Goal: Information Seeking & Learning: Learn about a topic

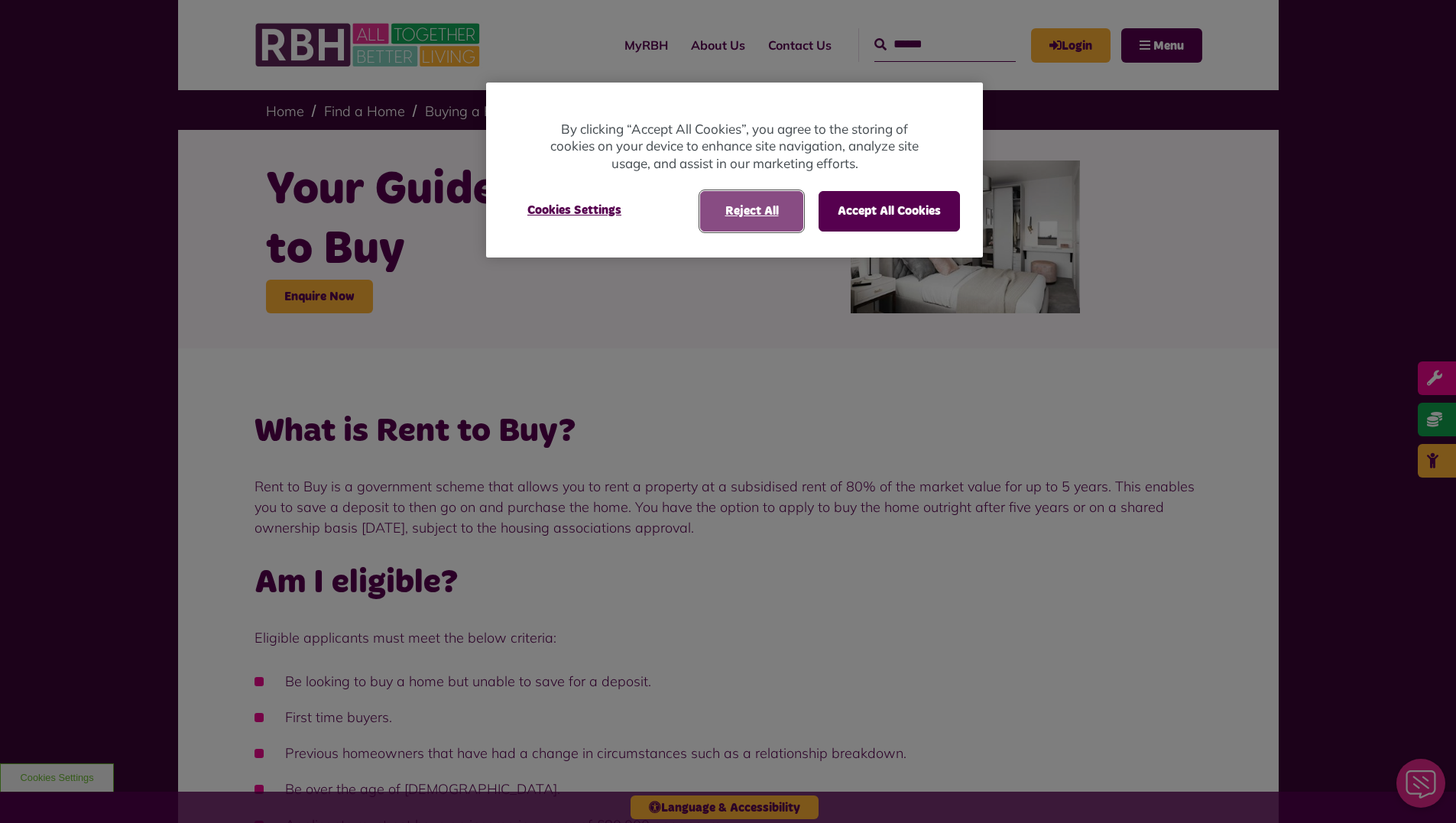
click at [733, 212] on button "Reject All" at bounding box center [751, 211] width 104 height 39
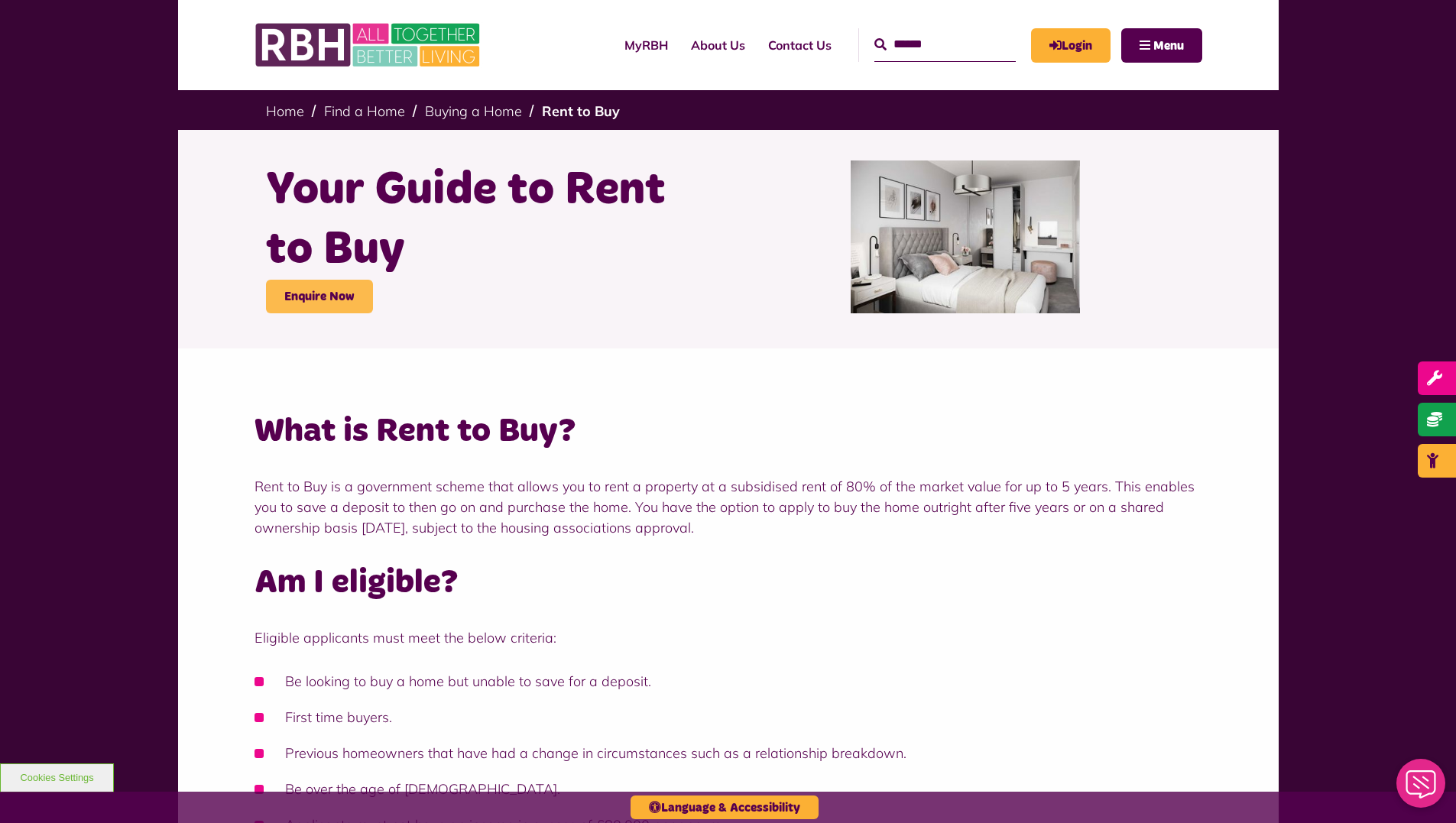
click at [325, 301] on link "Enquire Now" at bounding box center [319, 297] width 107 height 34
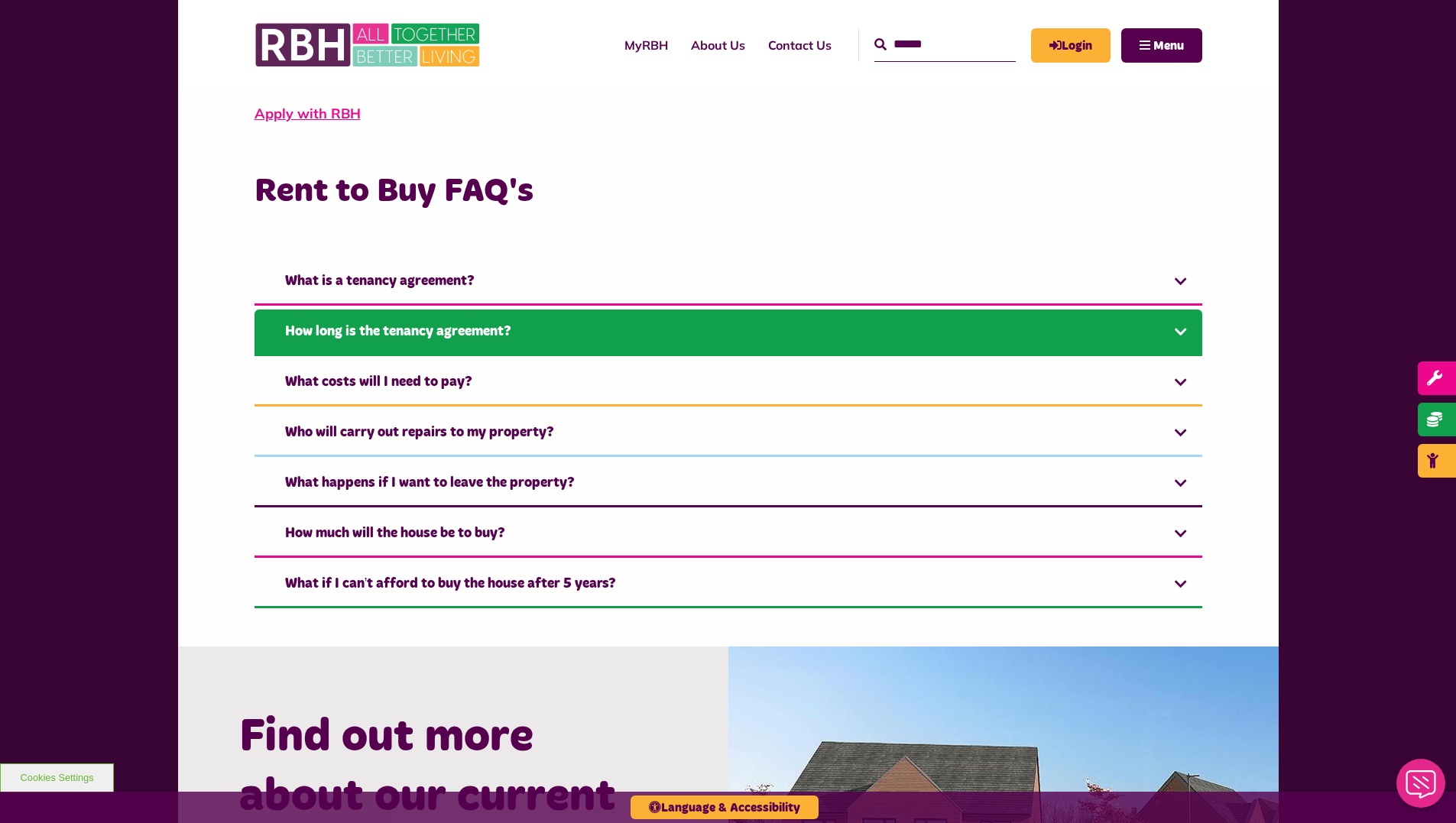
scroll to position [994, 0]
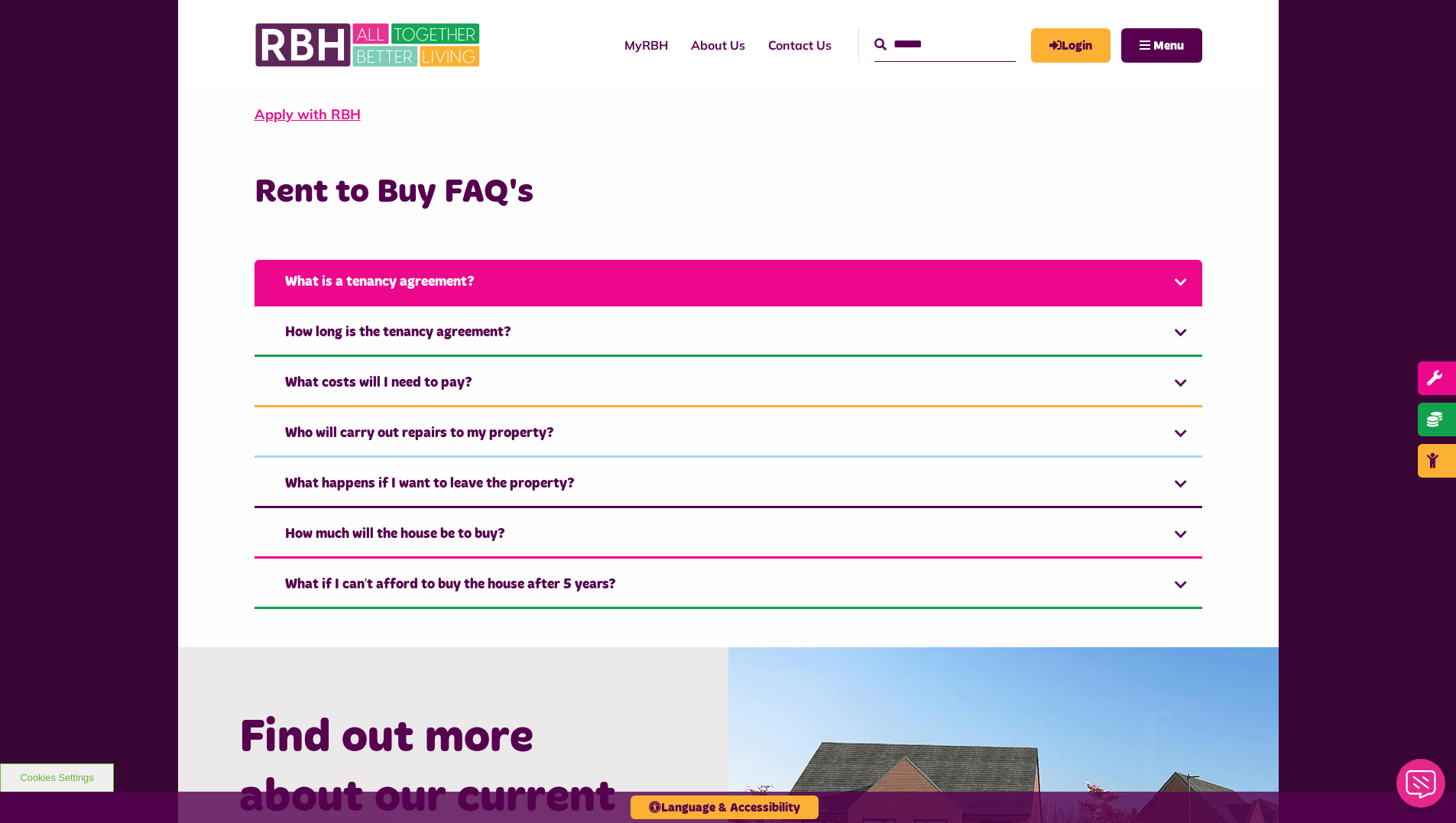
click at [509, 293] on link "What is a tenancy agreement?" at bounding box center [728, 283] width 948 height 46
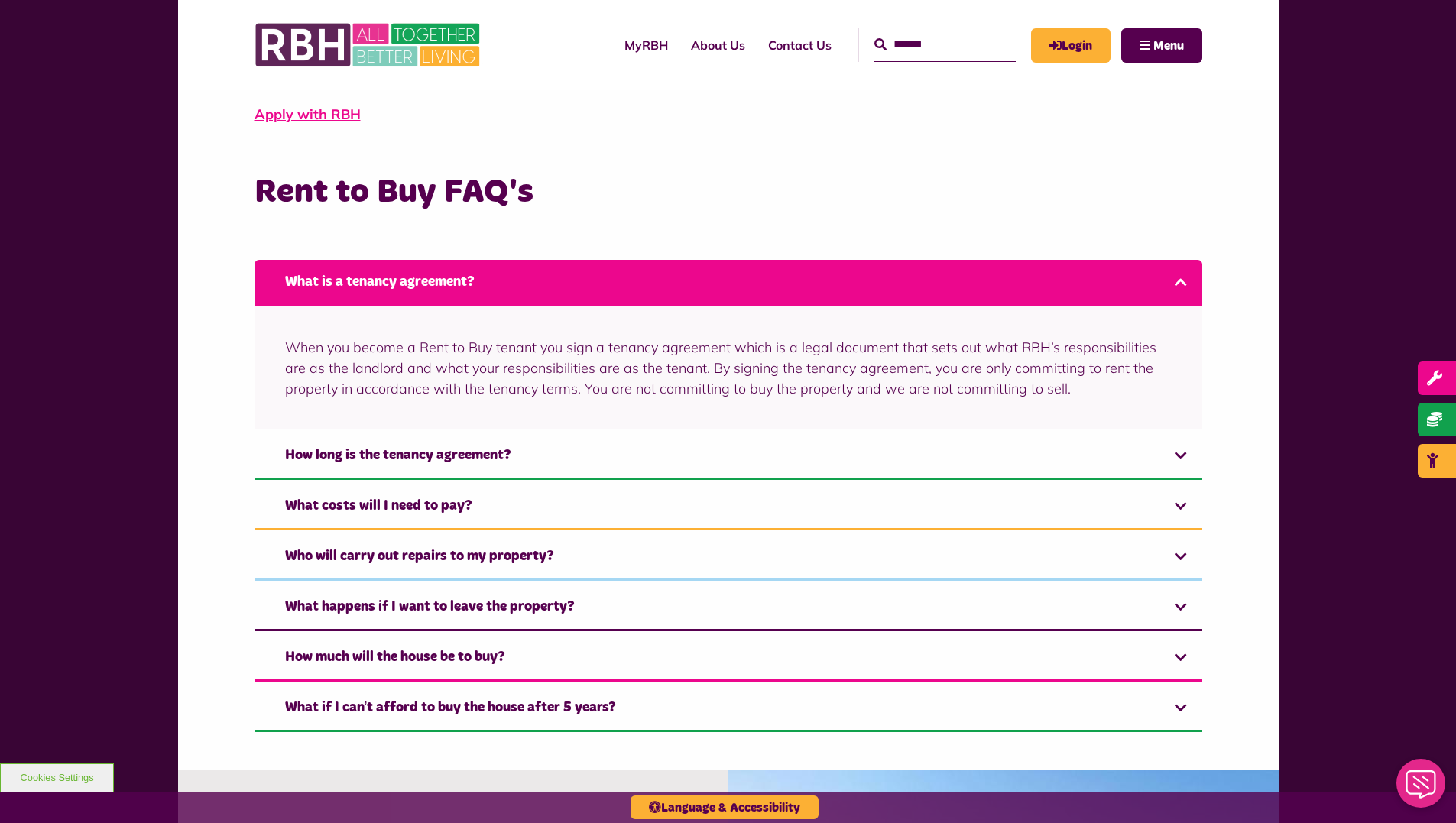
click at [509, 293] on link "What is a tenancy agreement?" at bounding box center [728, 283] width 948 height 46
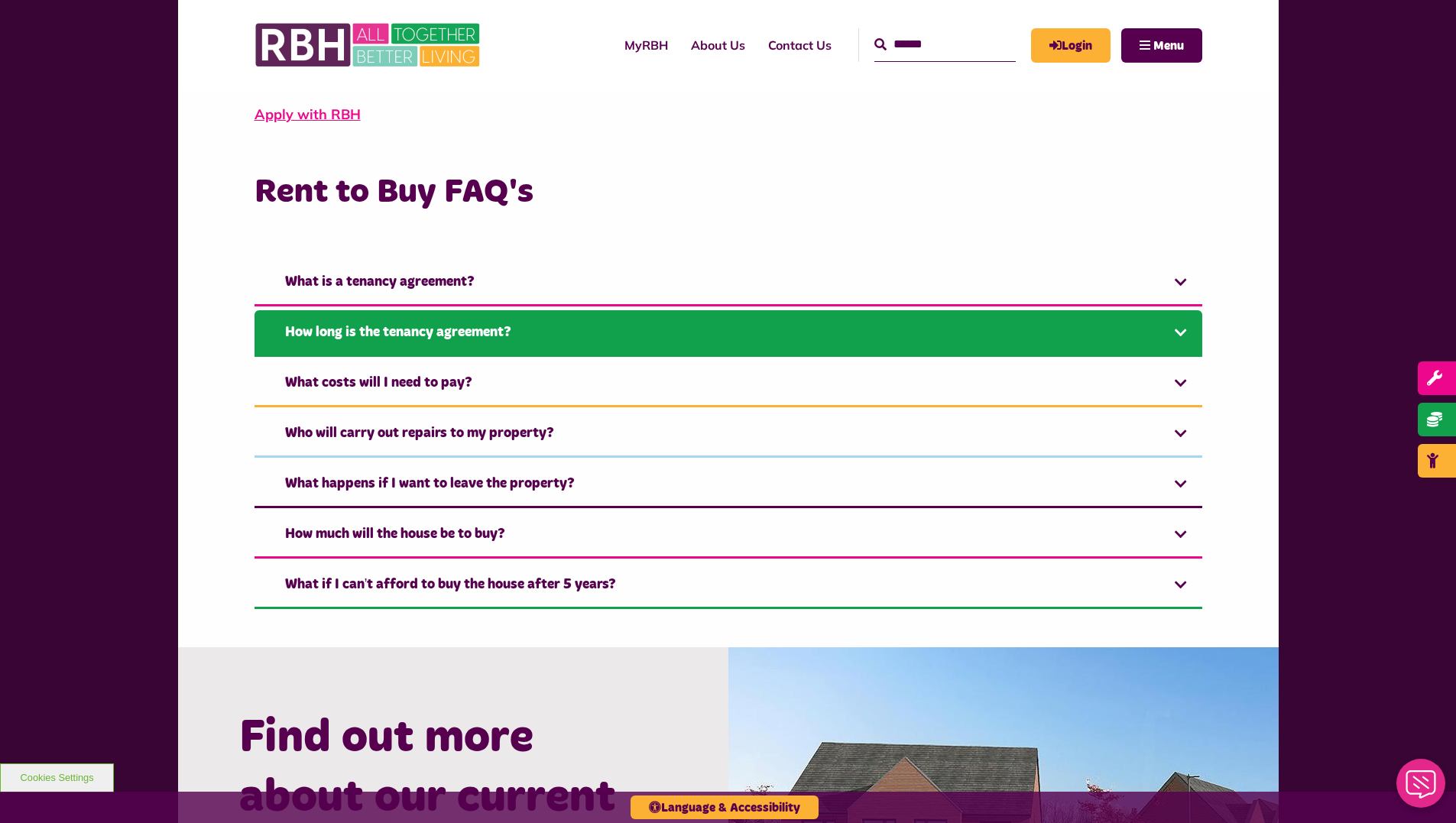
click at [501, 338] on link "How long is the tenancy agreement?" at bounding box center [728, 333] width 948 height 46
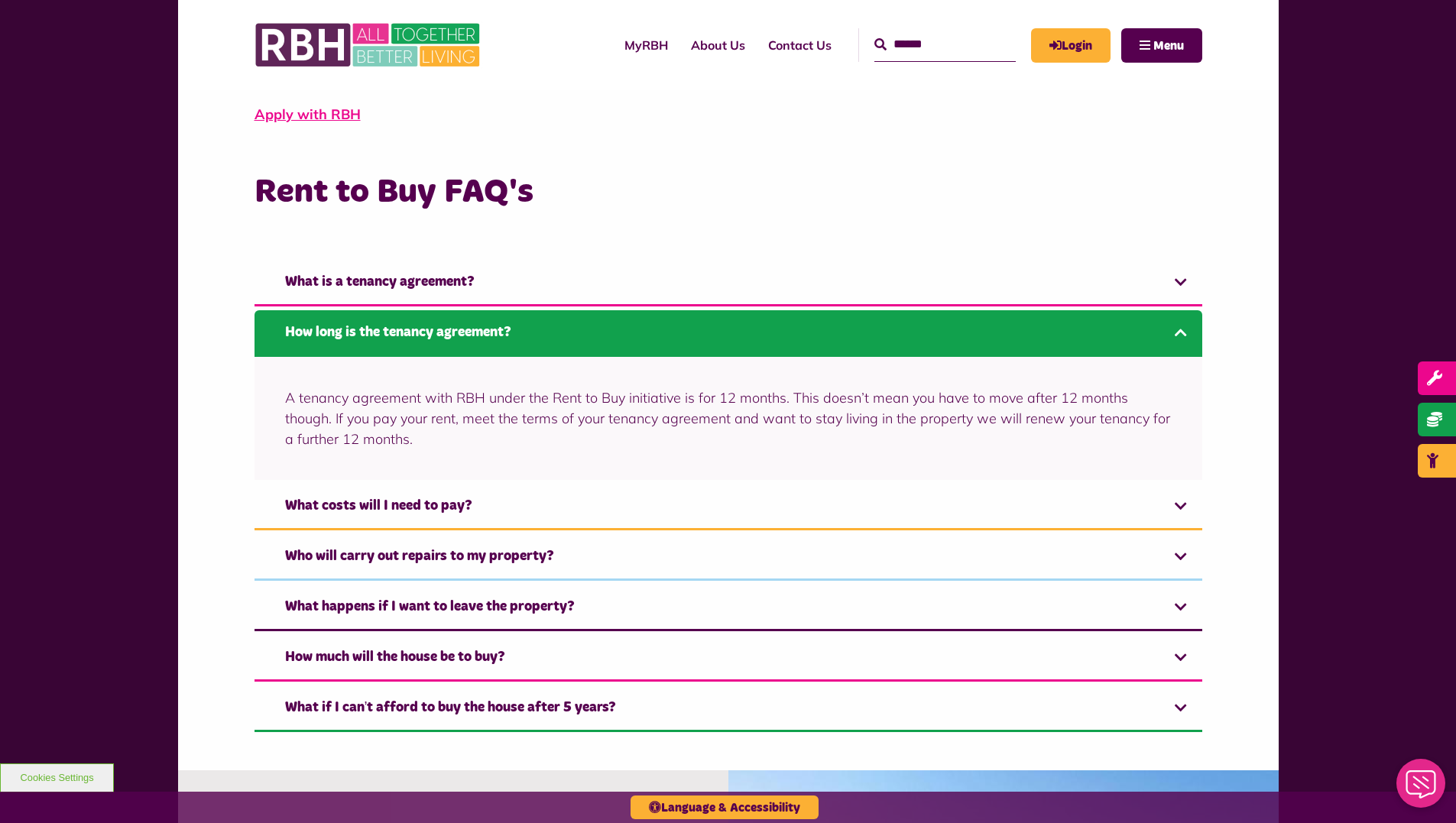
click at [501, 338] on link "How long is the tenancy agreement?" at bounding box center [728, 333] width 948 height 46
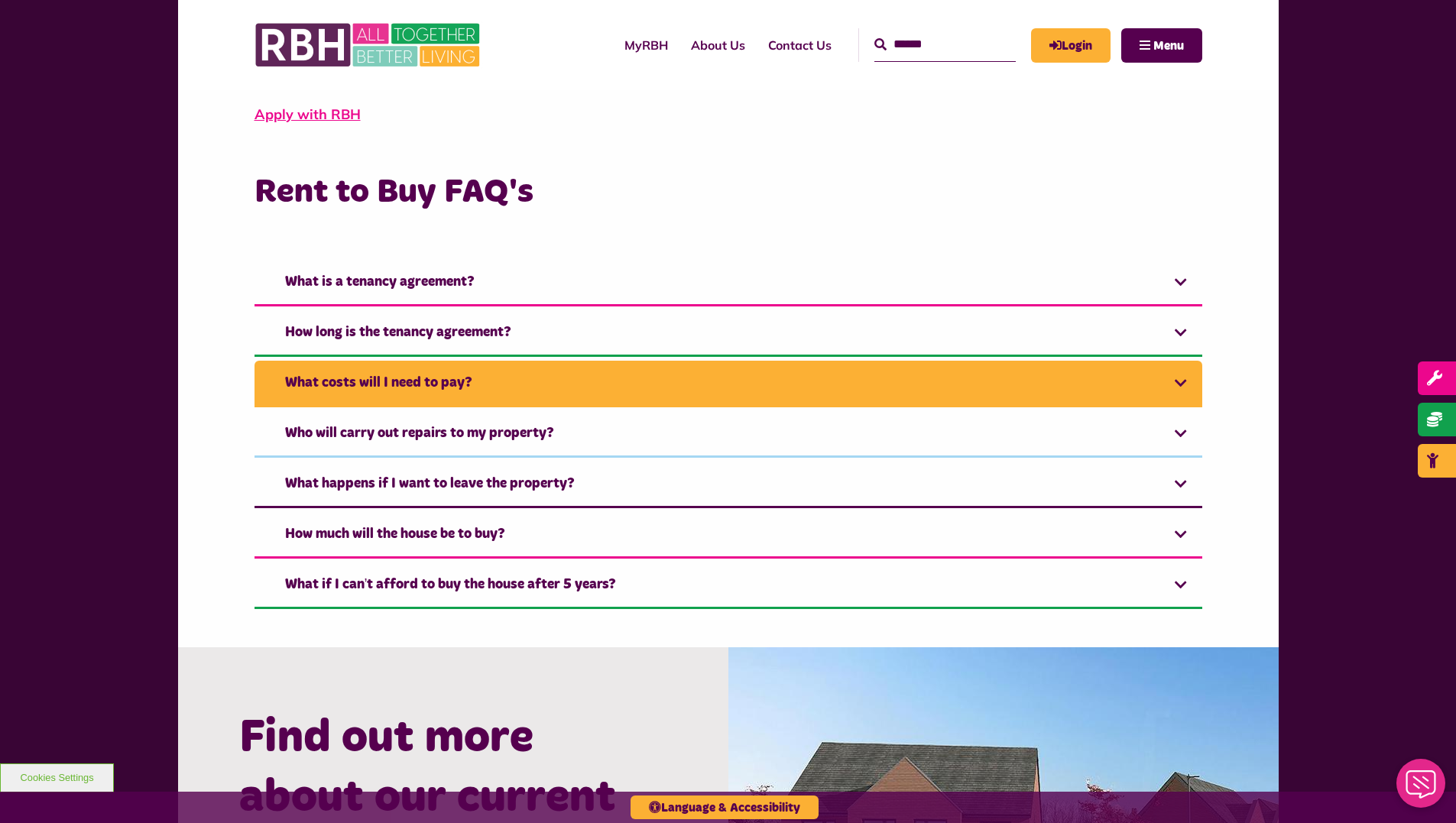
click at [475, 370] on link "What costs will I need to pay?" at bounding box center [728, 383] width 948 height 46
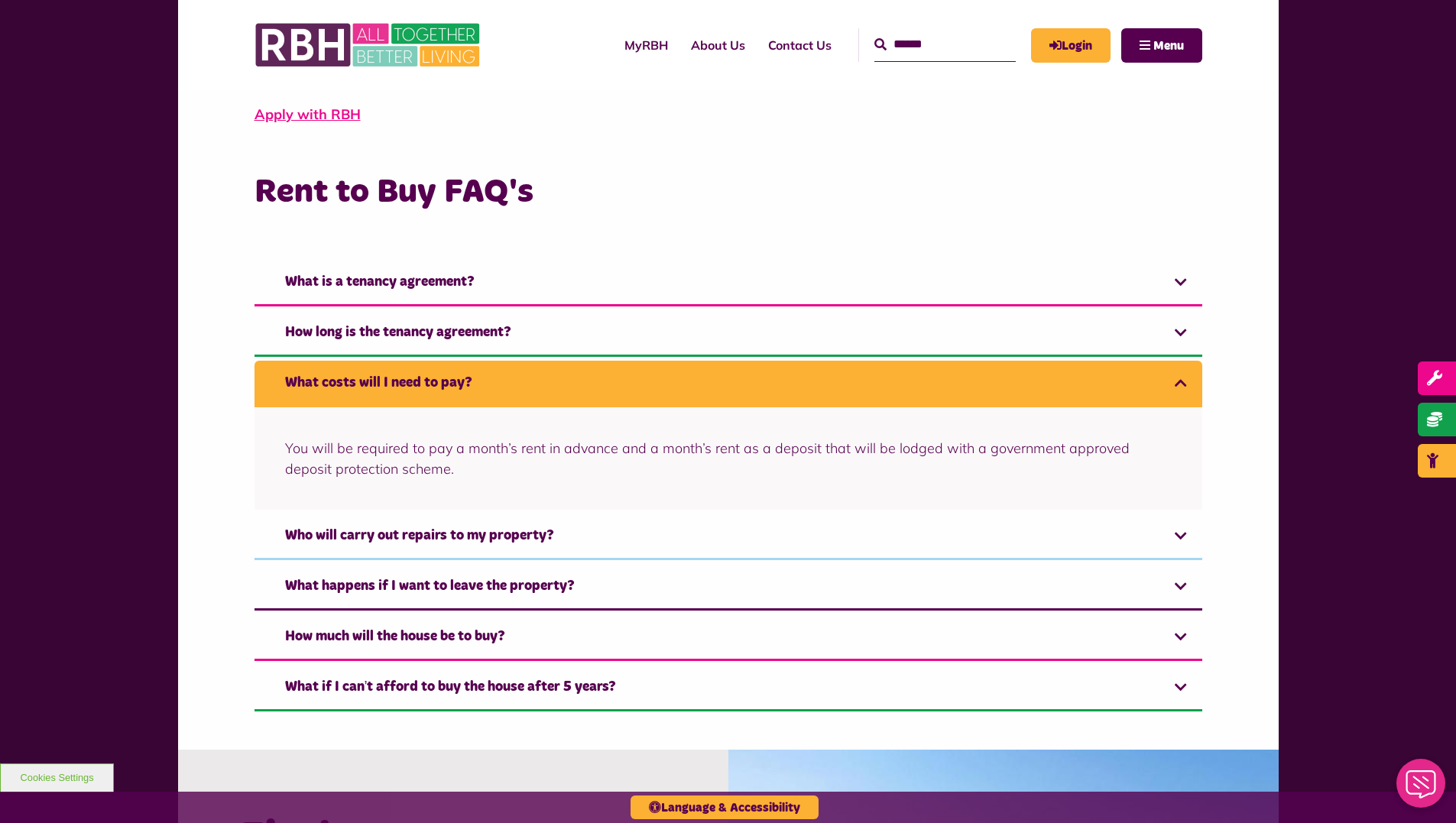
click at [472, 403] on link "What costs will I need to pay?" at bounding box center [728, 383] width 948 height 46
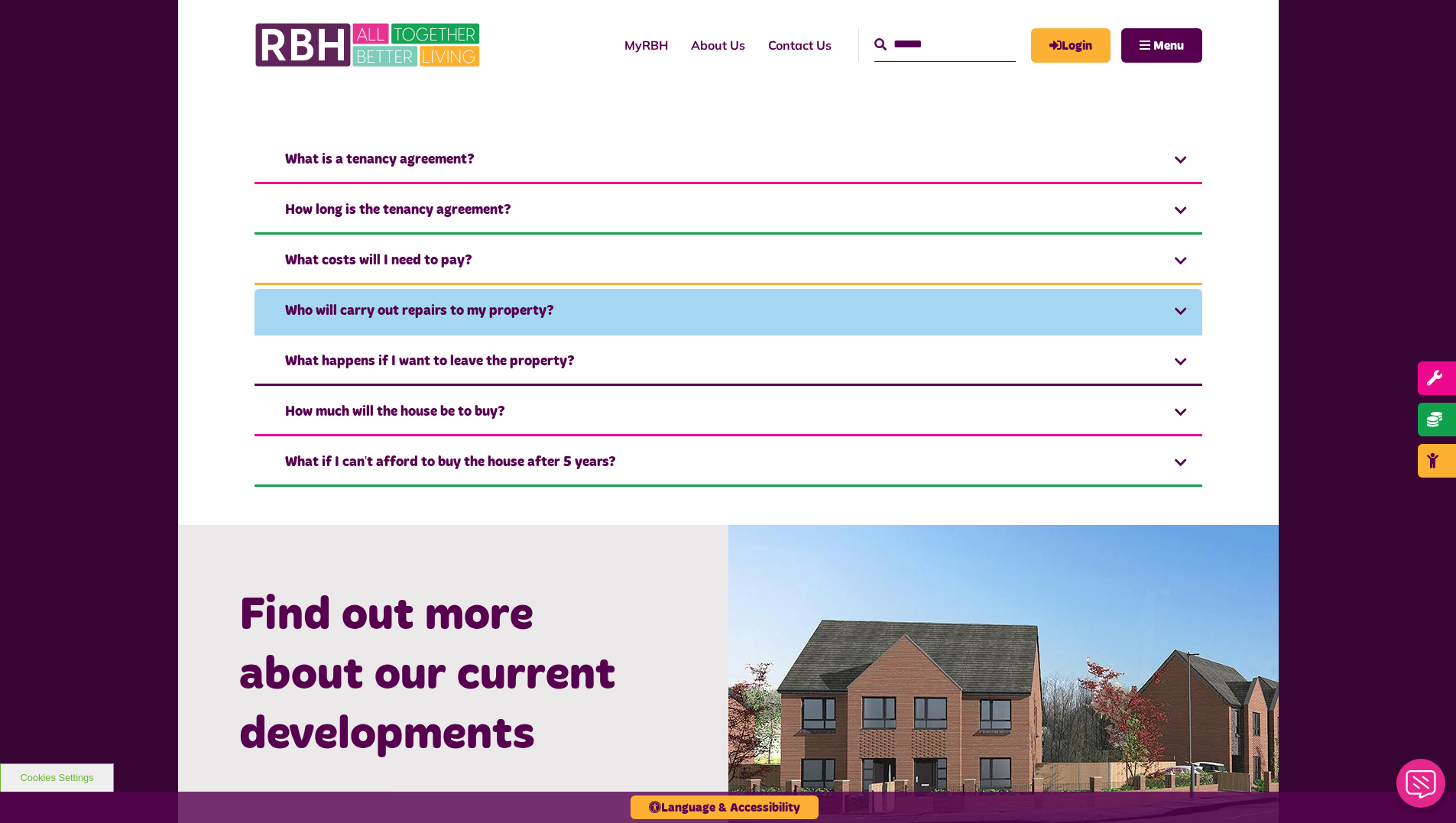
scroll to position [1146, 0]
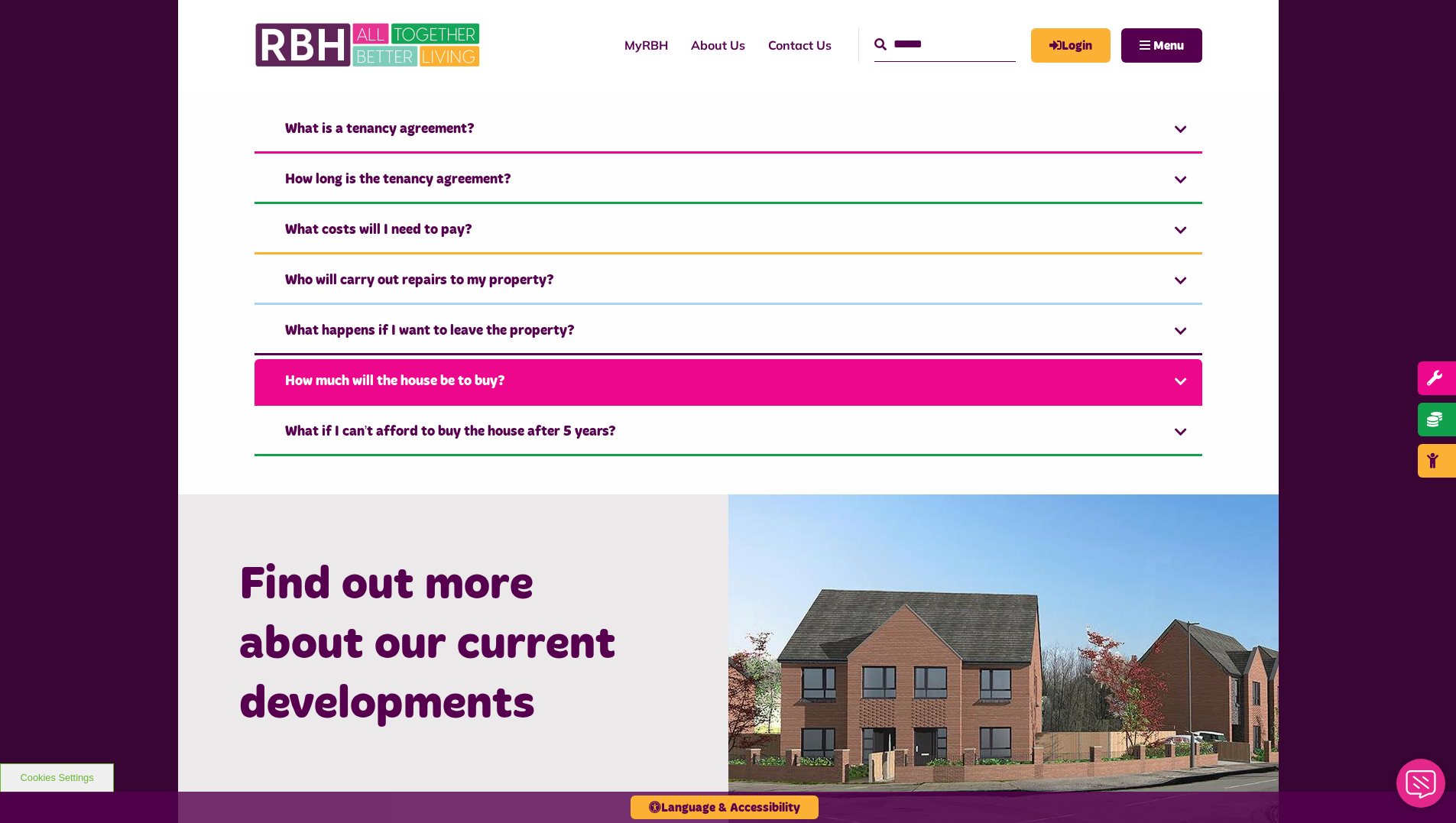
click at [451, 374] on link "How much will the house be to buy?" at bounding box center [728, 381] width 948 height 46
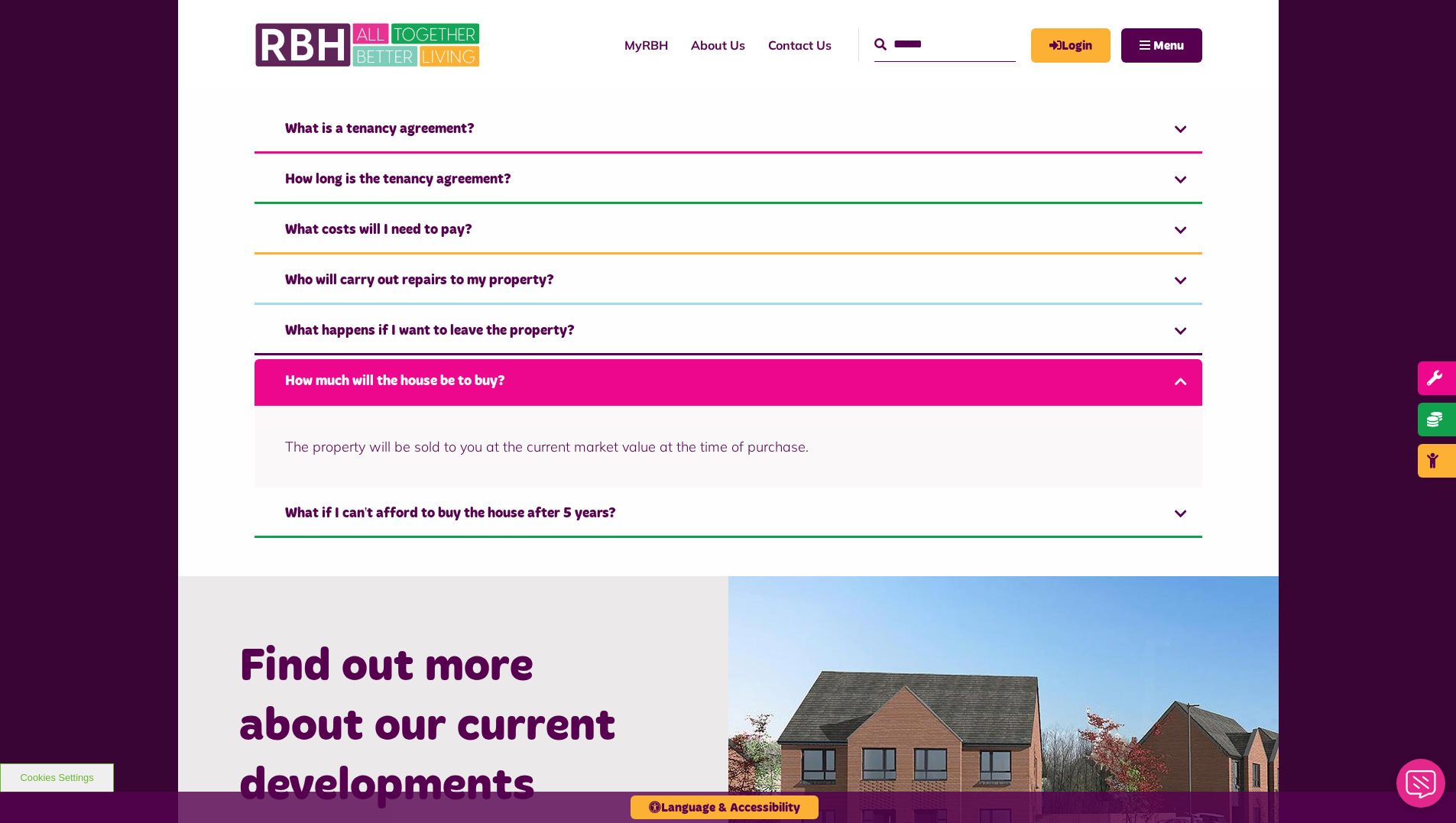
click at [451, 374] on link "How much will the house be to buy?" at bounding box center [728, 381] width 948 height 46
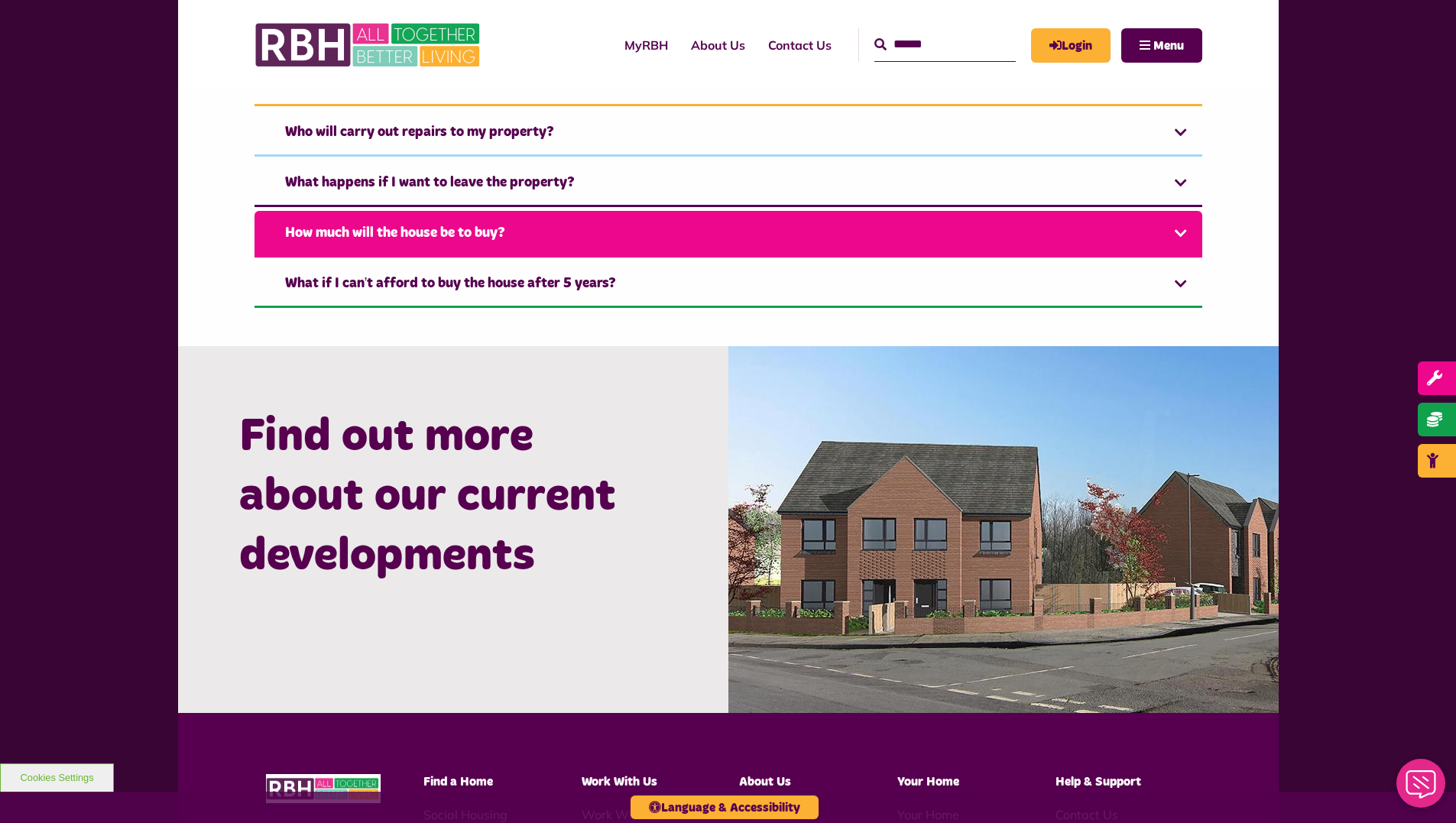
scroll to position [1299, 0]
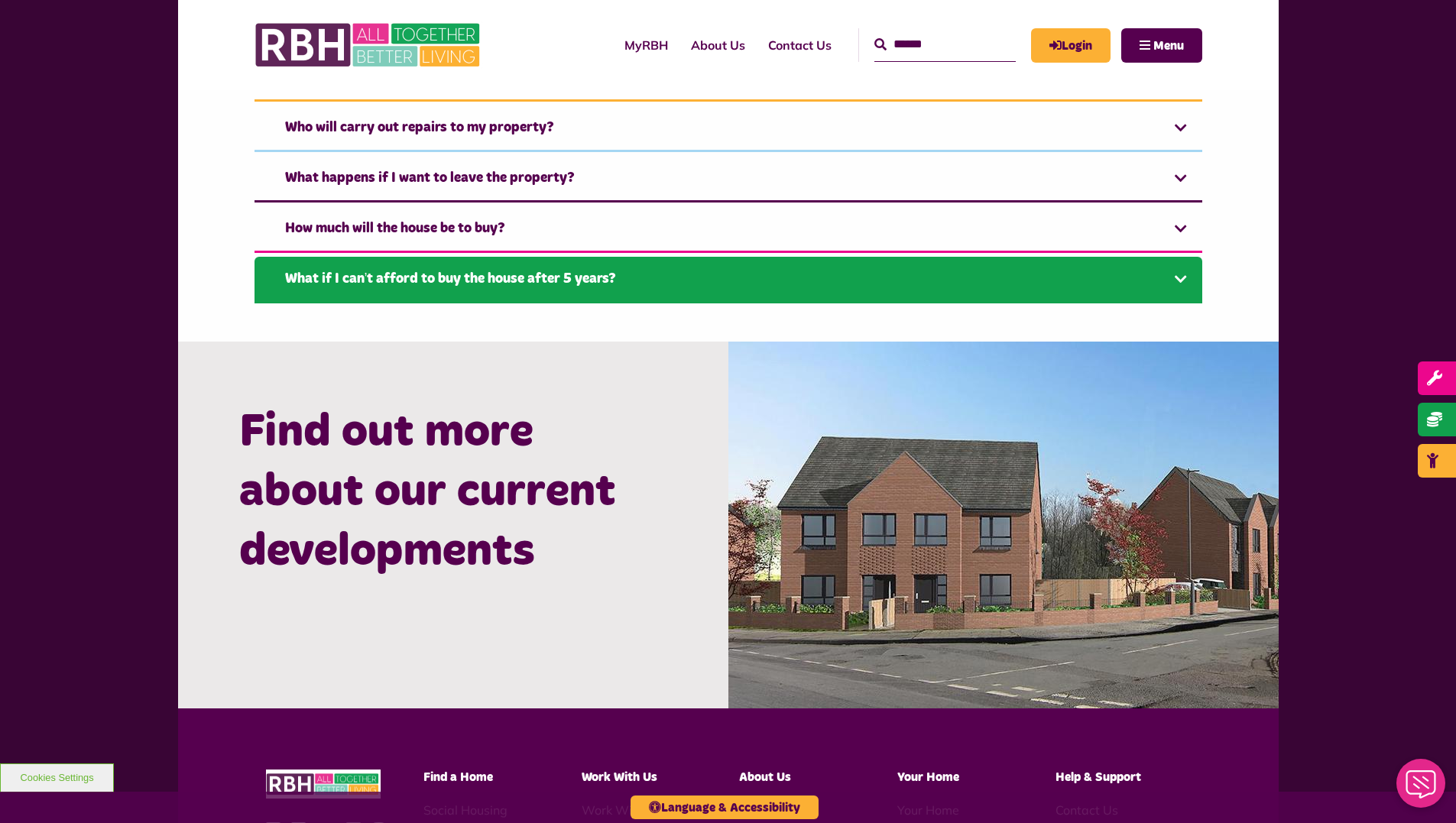
click at [458, 286] on link "What if I can’t afford to buy the house after 5 years?" at bounding box center [728, 280] width 948 height 46
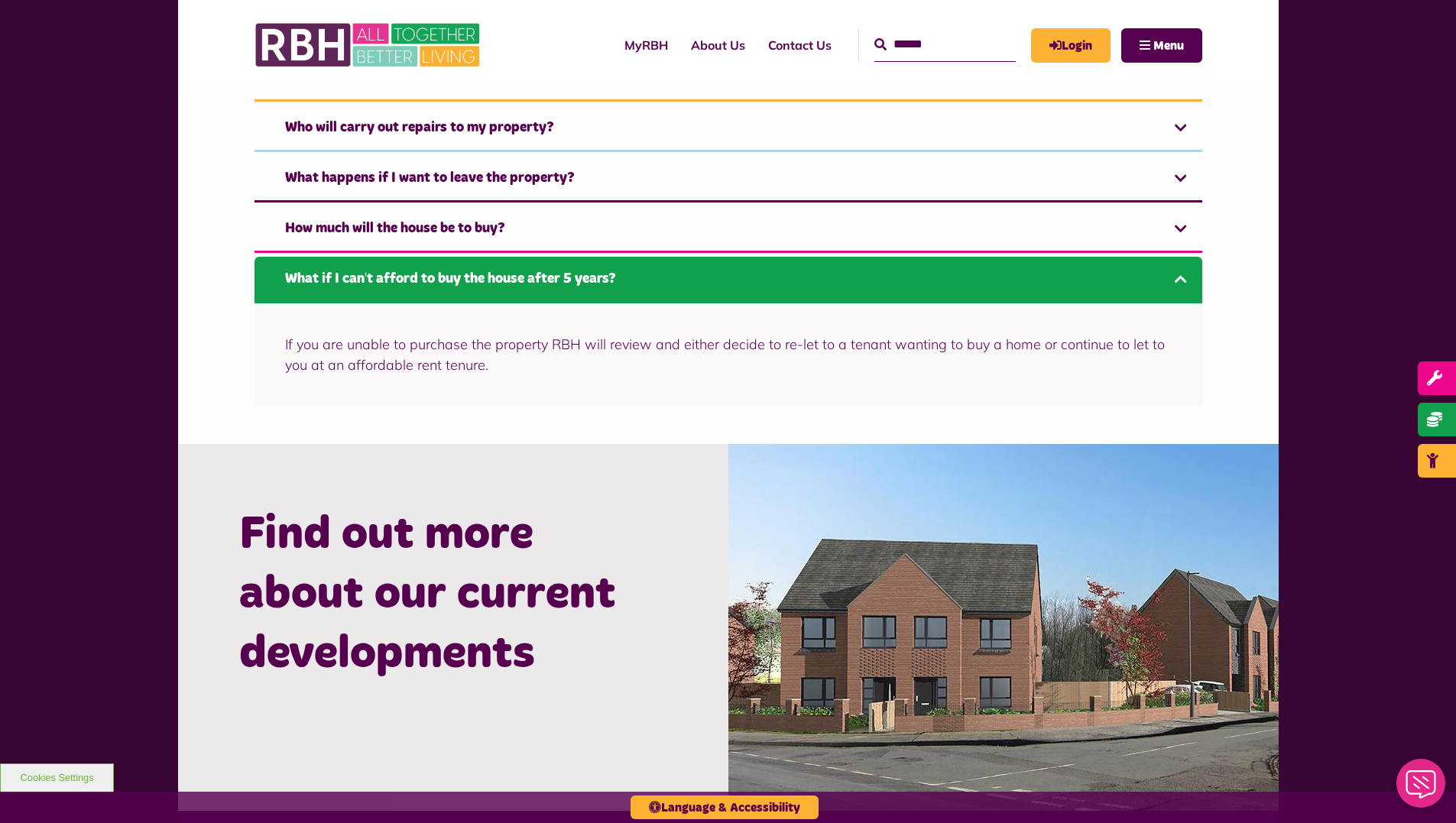
click at [458, 286] on link "What if I can’t afford to buy the house after 5 years?" at bounding box center [728, 280] width 948 height 46
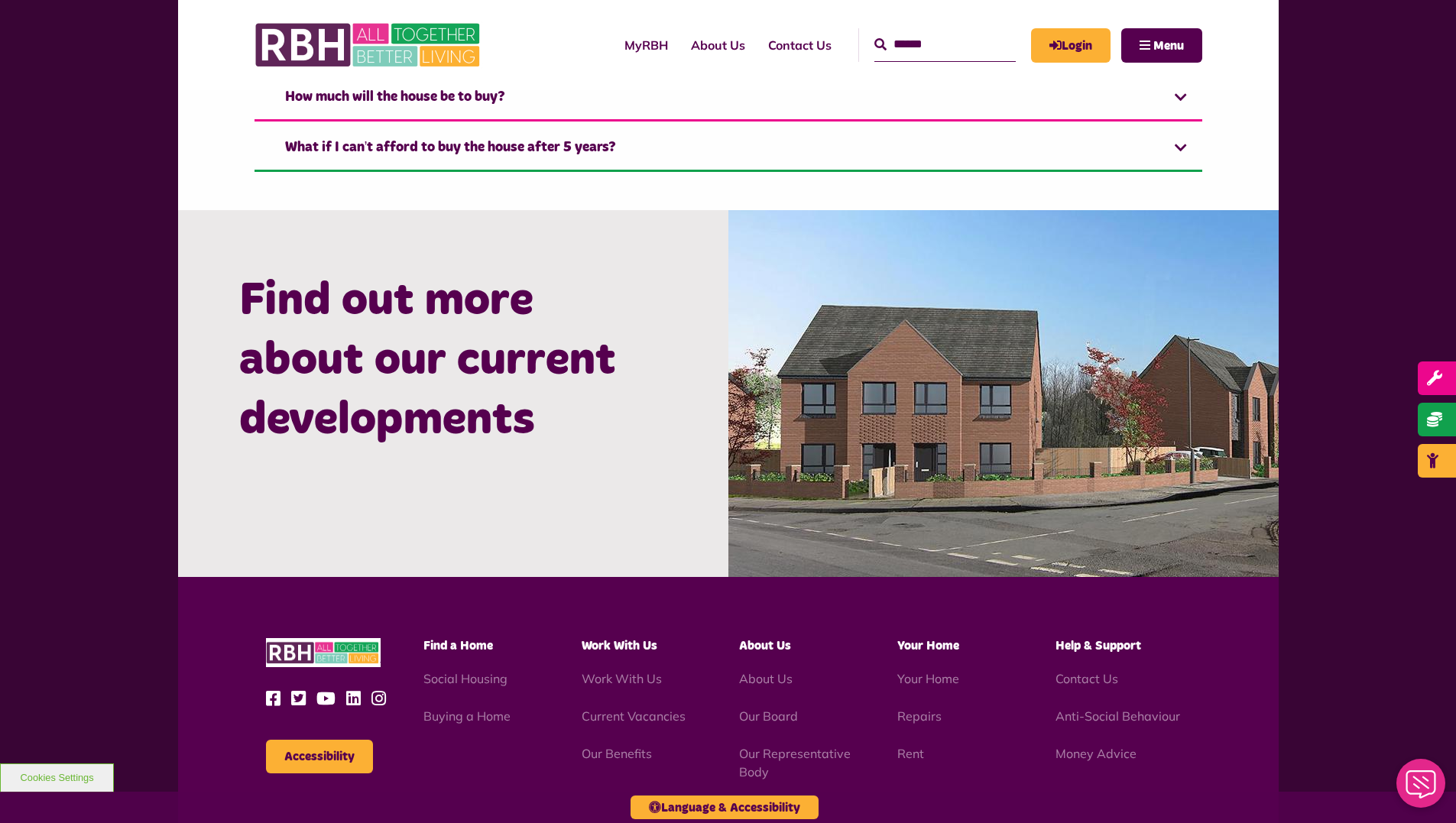
scroll to position [1529, 0]
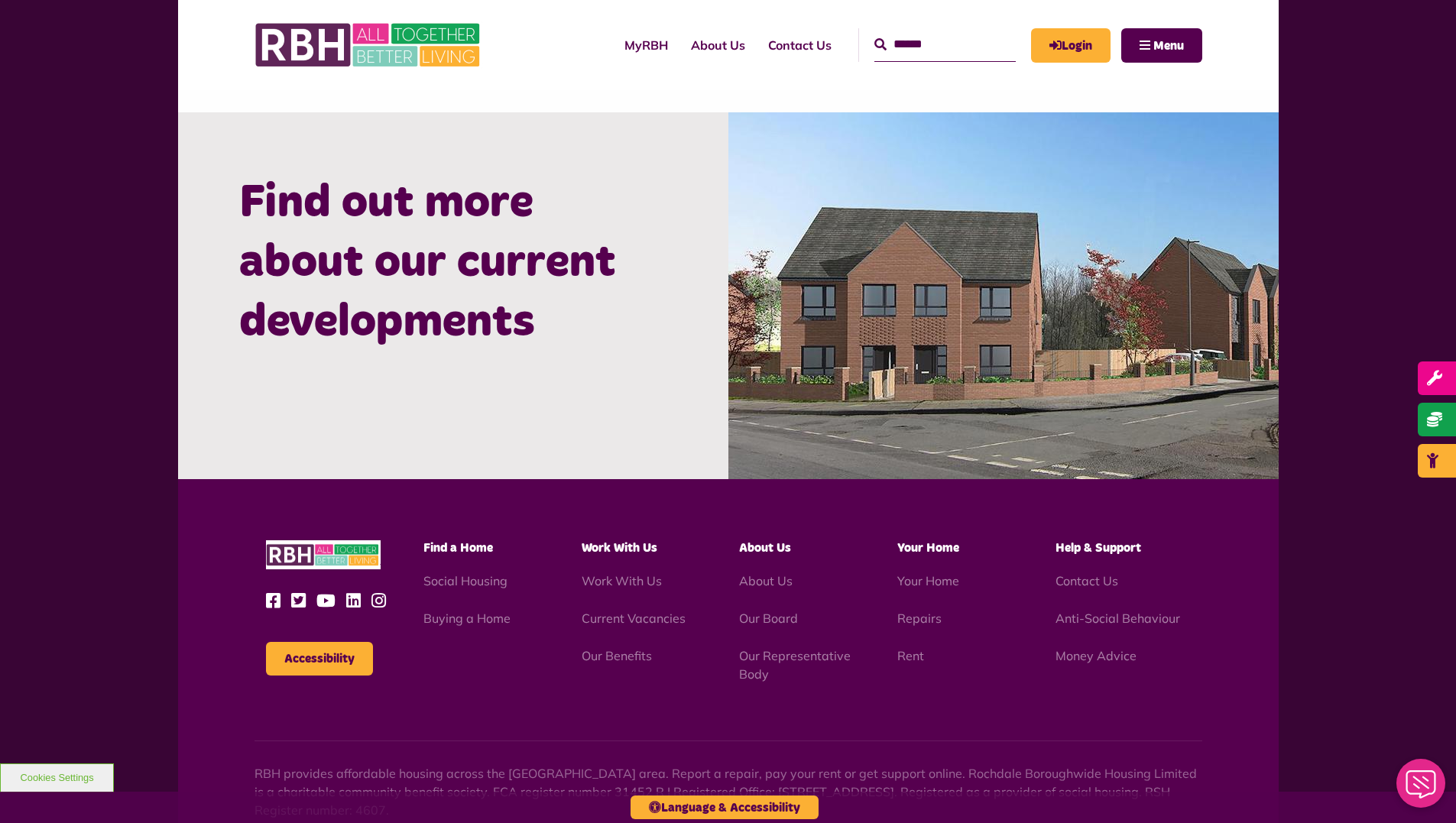
click at [789, 380] on img at bounding box center [1004, 296] width 550 height 367
click at [481, 318] on h2 "Find out more about our current developments" at bounding box center [453, 262] width 428 height 178
click at [389, 330] on h2 "Find out more about our current developments" at bounding box center [453, 262] width 428 height 178
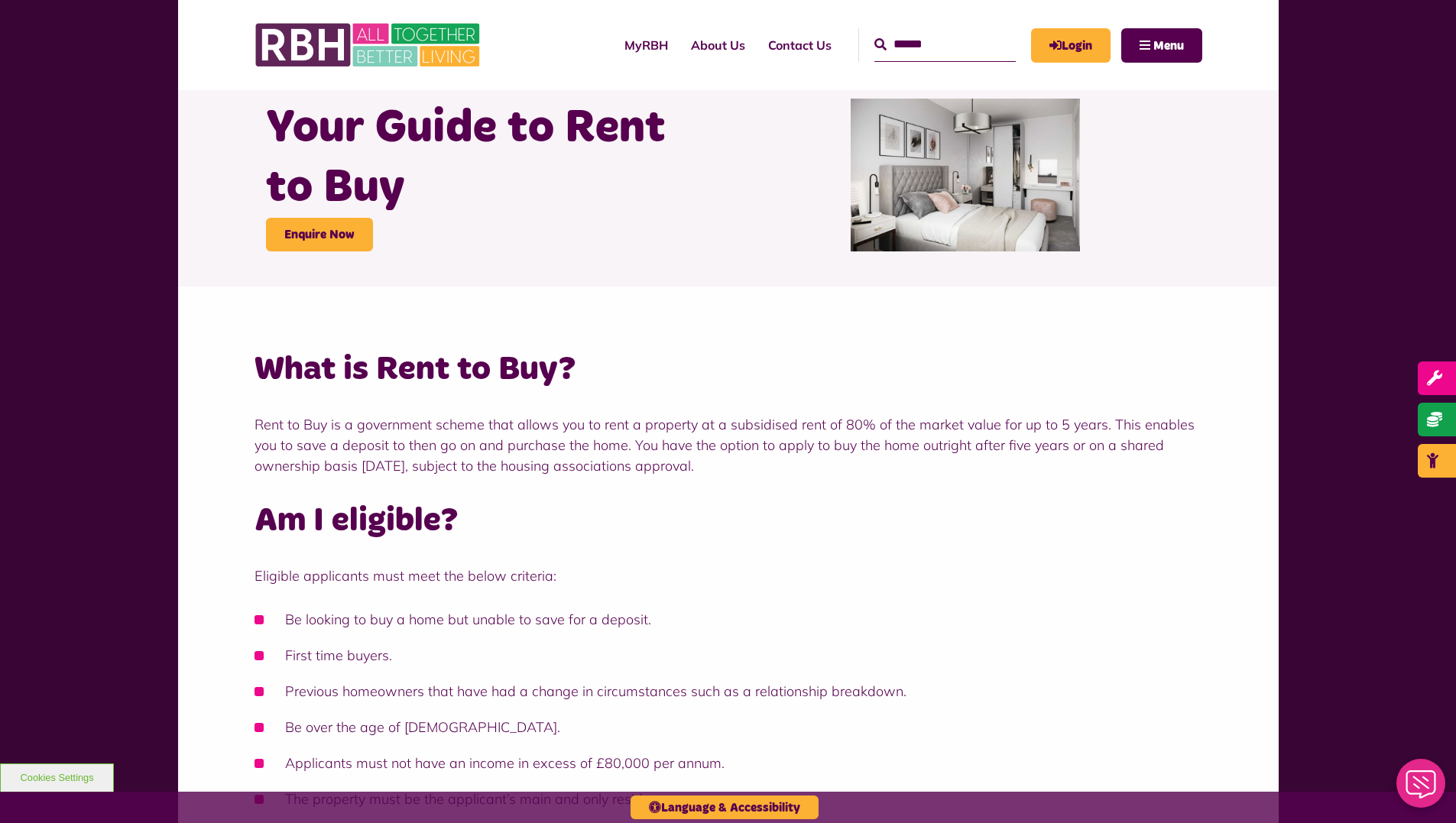
scroll to position [0, 0]
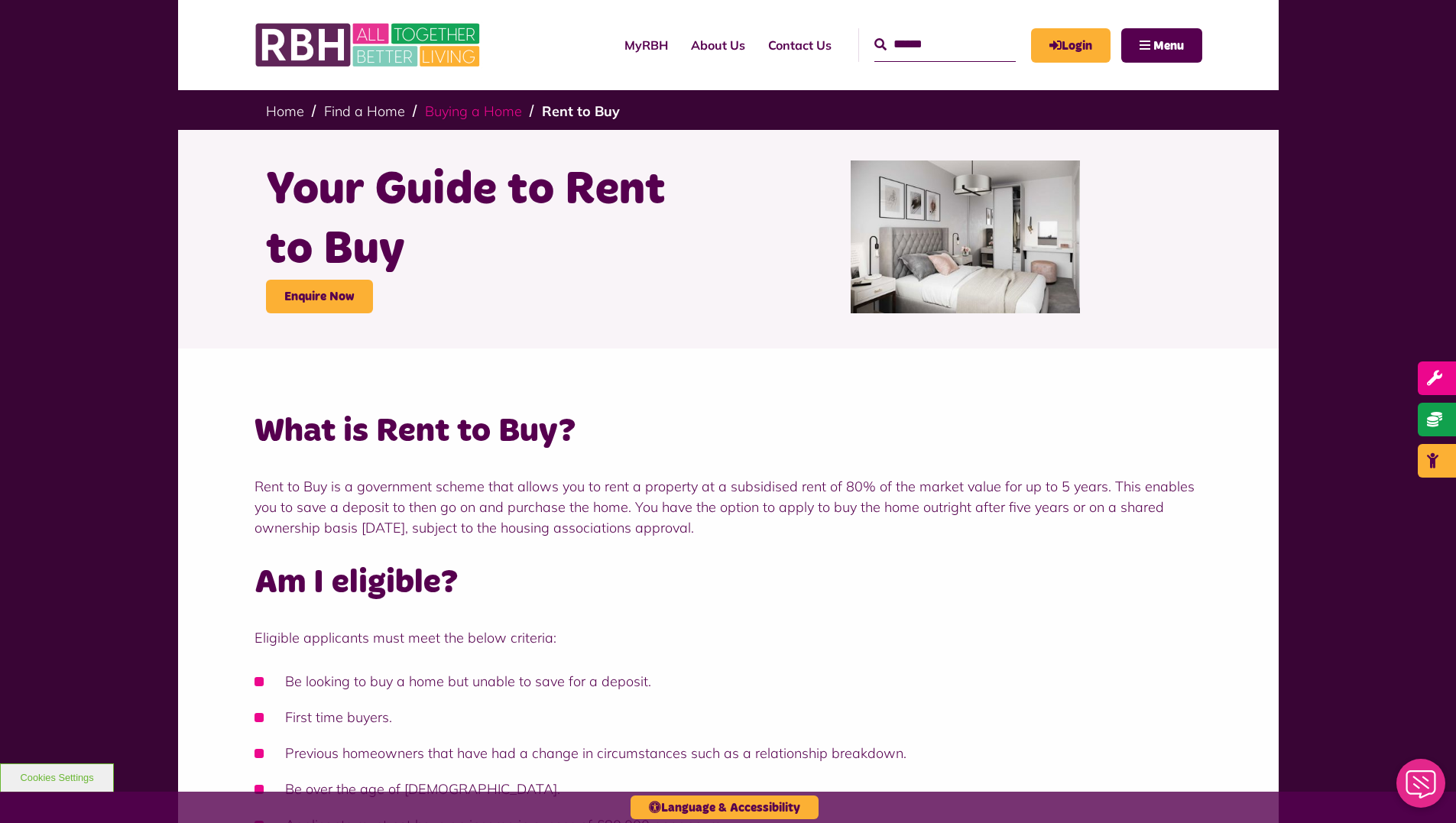
click at [449, 114] on link "Buying a Home" at bounding box center [473, 111] width 97 height 18
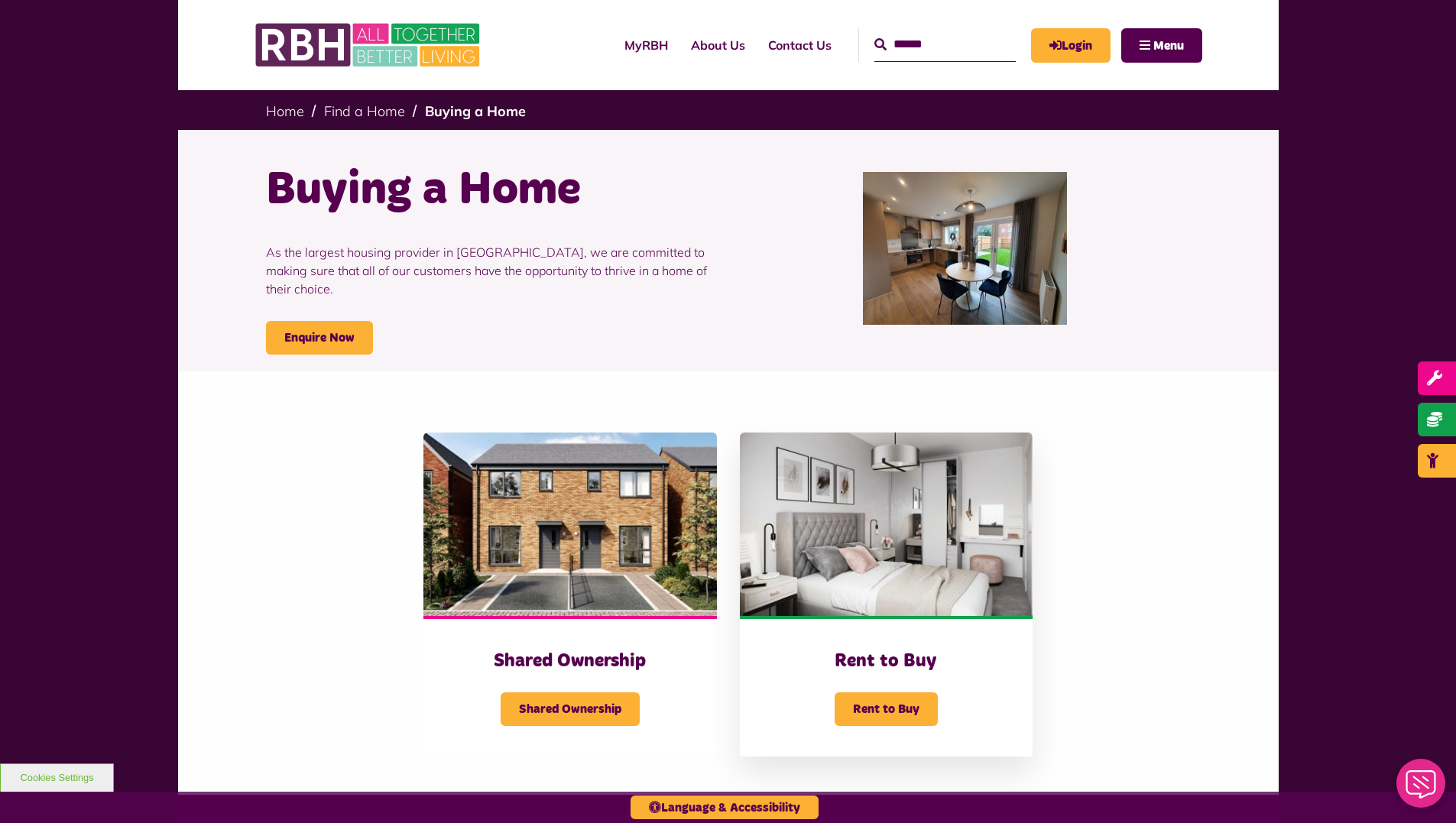
click at [828, 597] on img at bounding box center [886, 524] width 293 height 183
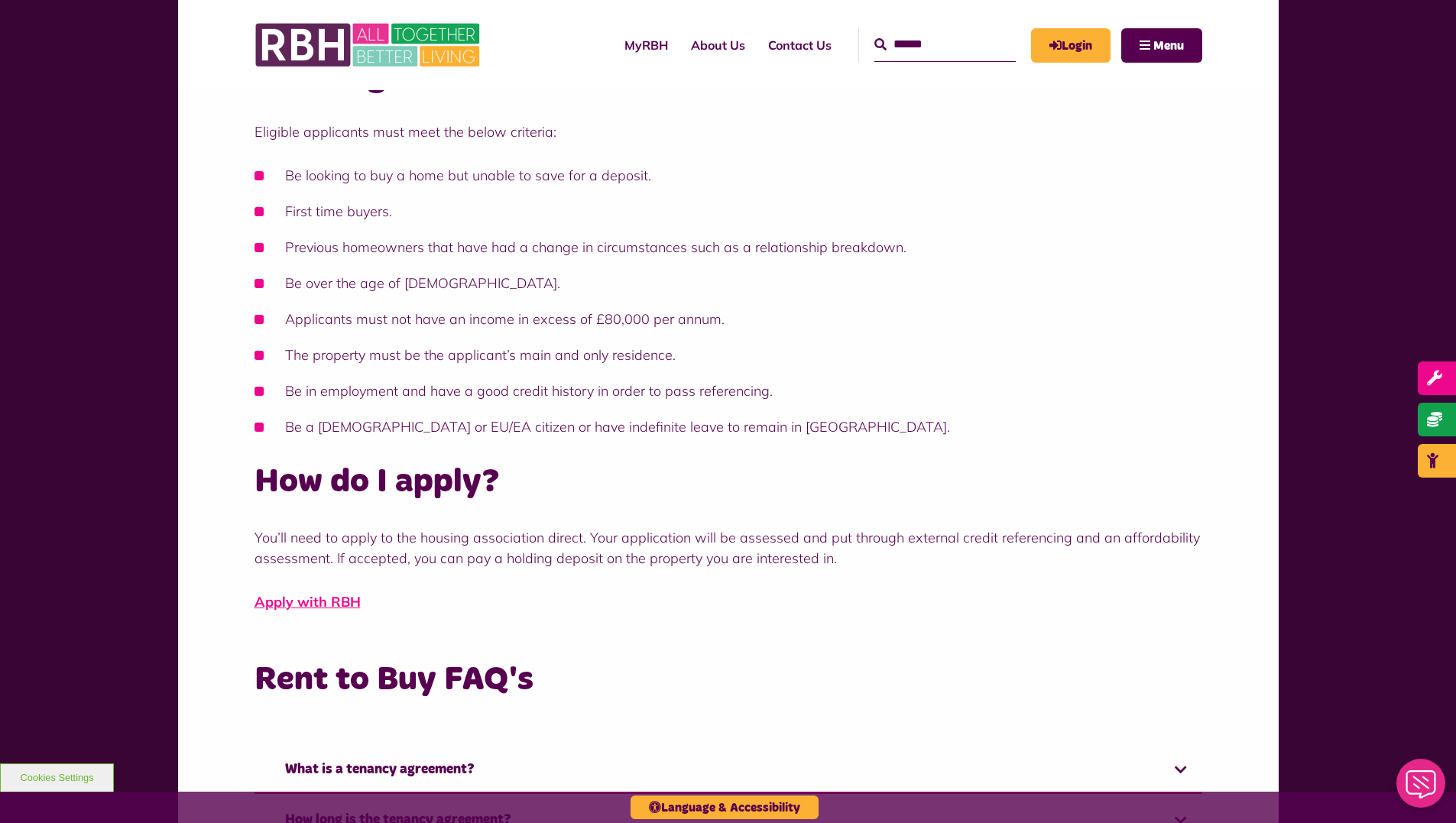
scroll to position [764, 0]
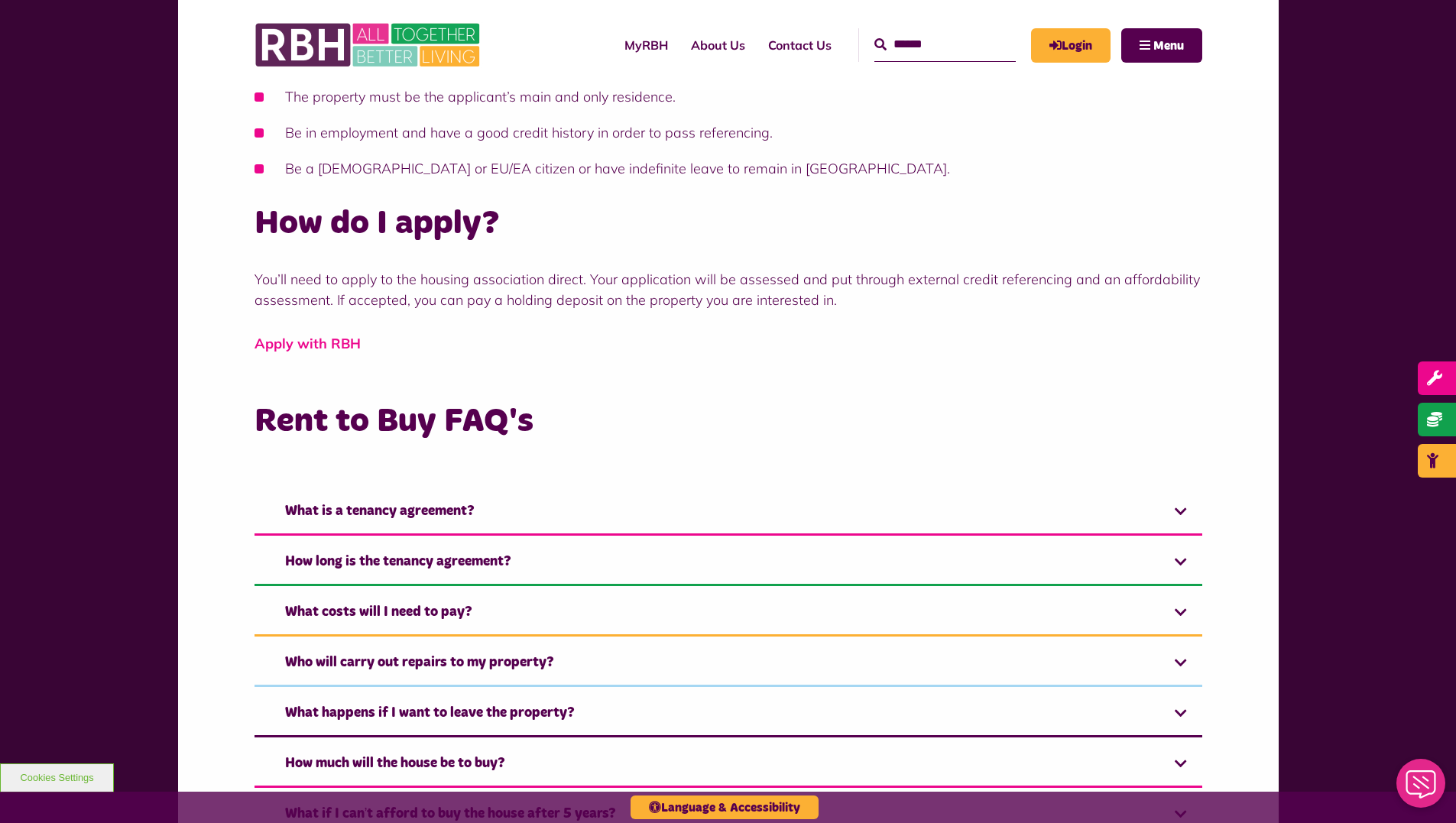
click at [330, 344] on link "Apply with RBH" at bounding box center [308, 344] width 106 height 18
